Goal: Navigation & Orientation: Find specific page/section

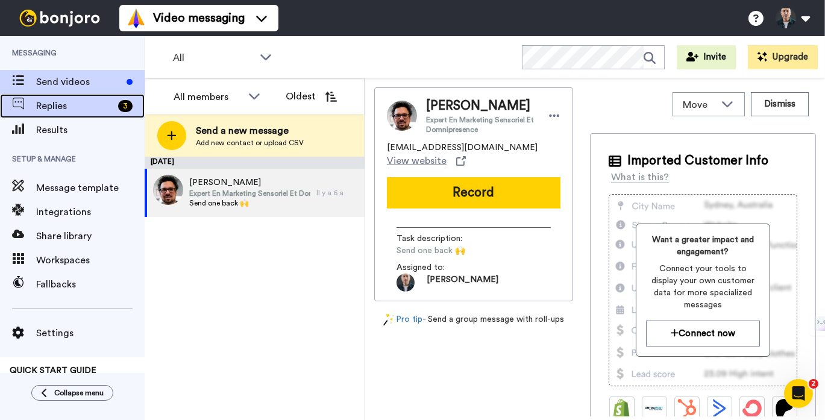
click at [107, 105] on span "Replies" at bounding box center [74, 106] width 77 height 14
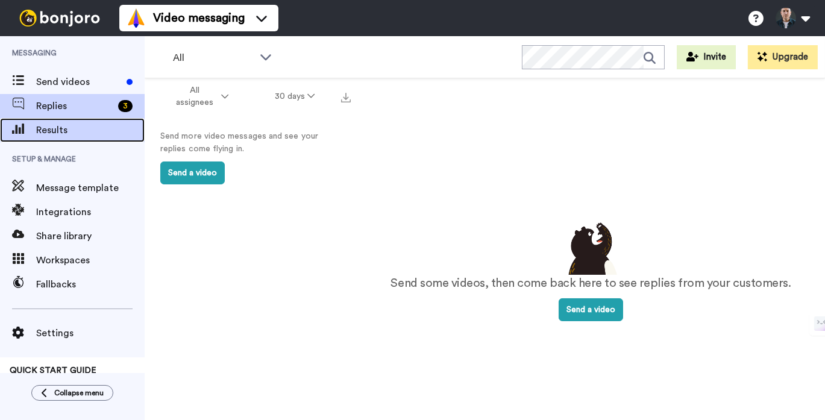
click at [64, 131] on span "Results" at bounding box center [90, 130] width 108 height 14
